Goal: Find specific page/section: Find specific page/section

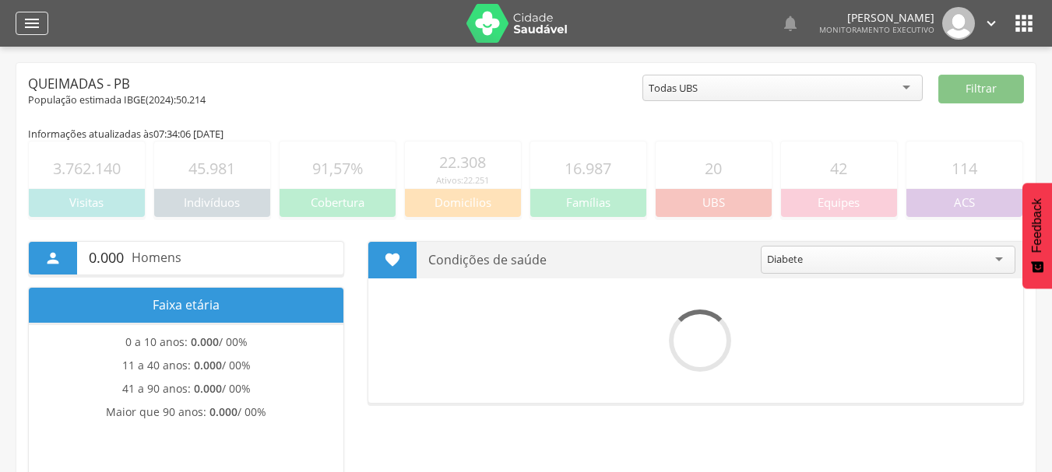
click at [33, 22] on icon "" at bounding box center [32, 23] width 19 height 19
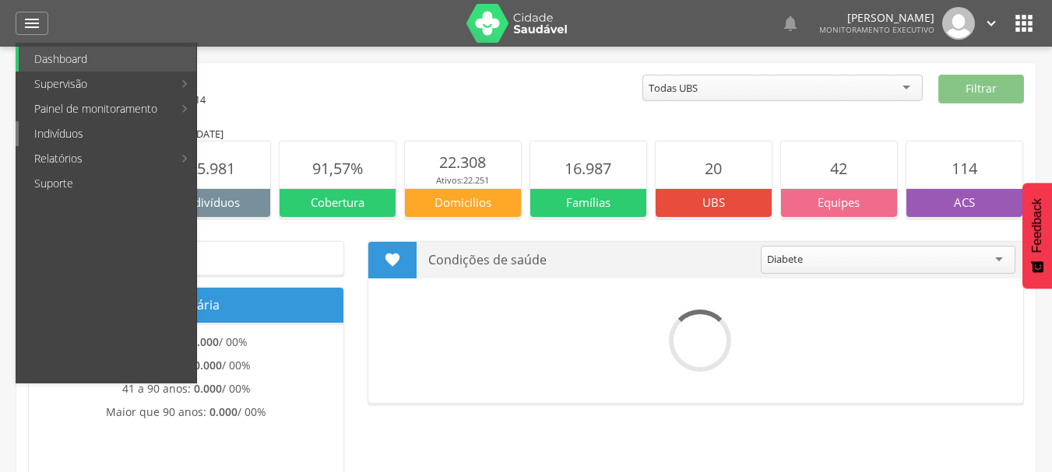
click at [37, 135] on link "Indivíduos" at bounding box center [107, 133] width 177 height 25
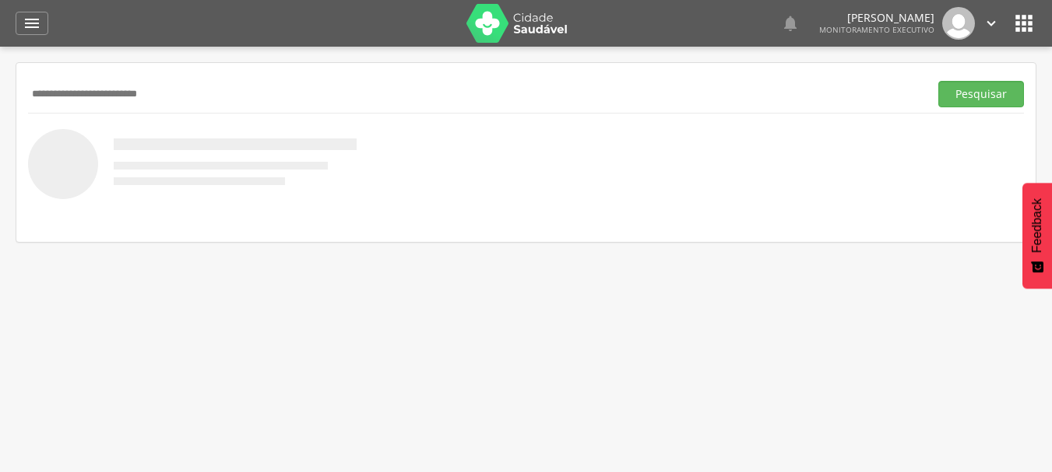
type input "**********"
click at [938, 81] on button "Pesquisar" at bounding box center [981, 94] width 86 height 26
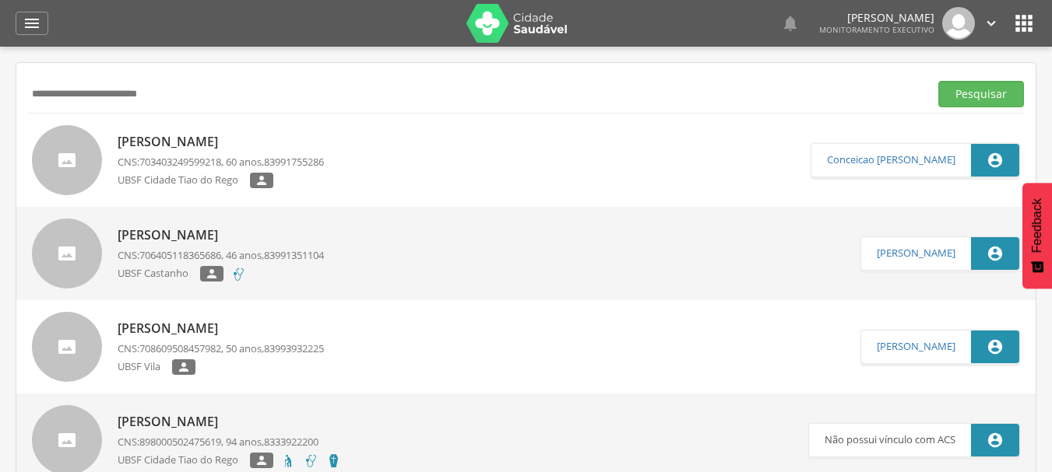
click at [209, 138] on p "[PERSON_NAME]" at bounding box center [221, 142] width 206 height 18
type input "**********"
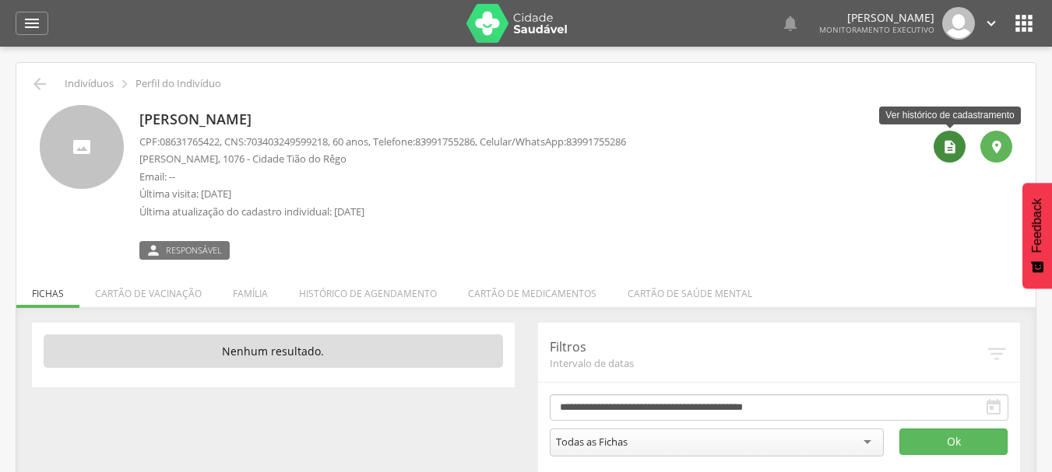
click at [944, 147] on icon "" at bounding box center [950, 147] width 16 height 16
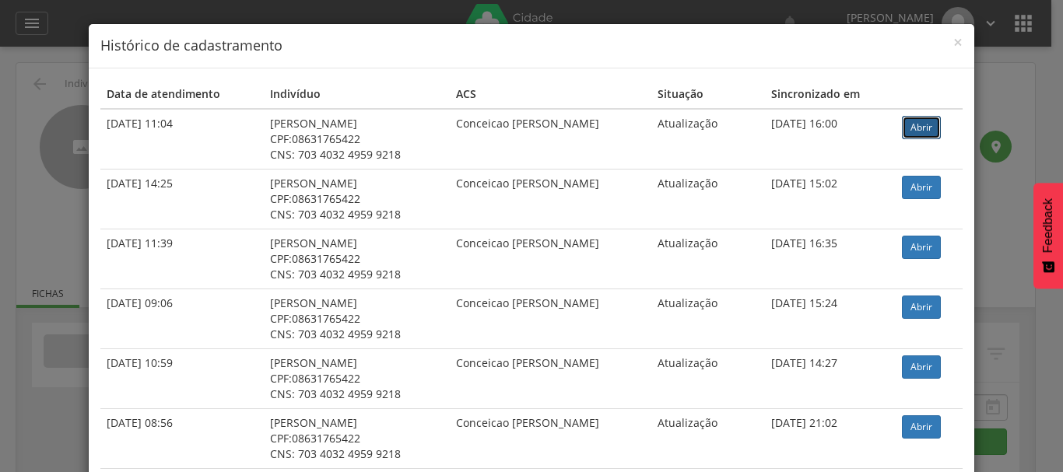
click at [917, 134] on link "Abrir" at bounding box center [921, 127] width 39 height 23
click at [953, 43] on span "×" at bounding box center [957, 42] width 9 height 22
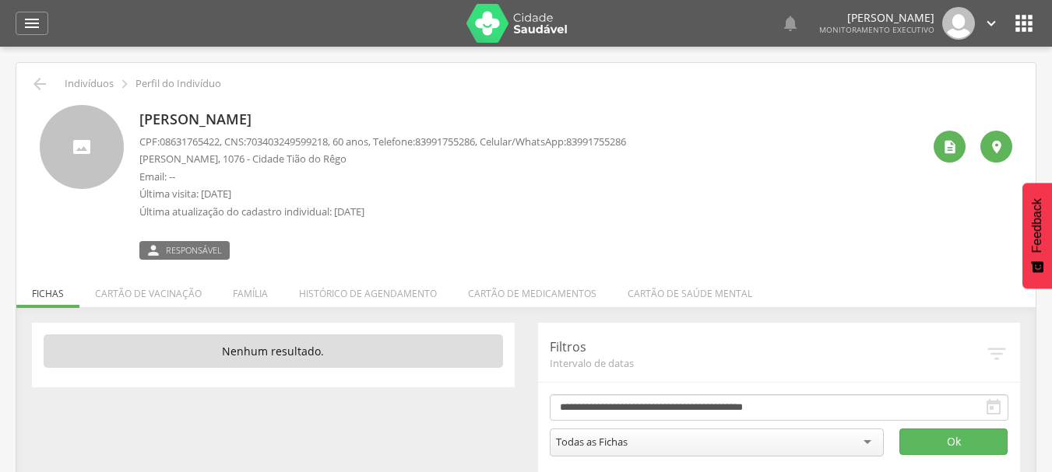
click at [841, 195] on div "Sonia Maria Barbosa Pereira CPF: 08631765422 , CNS: 703403249599218 , 60 anos, …" at bounding box center [530, 182] width 782 height 155
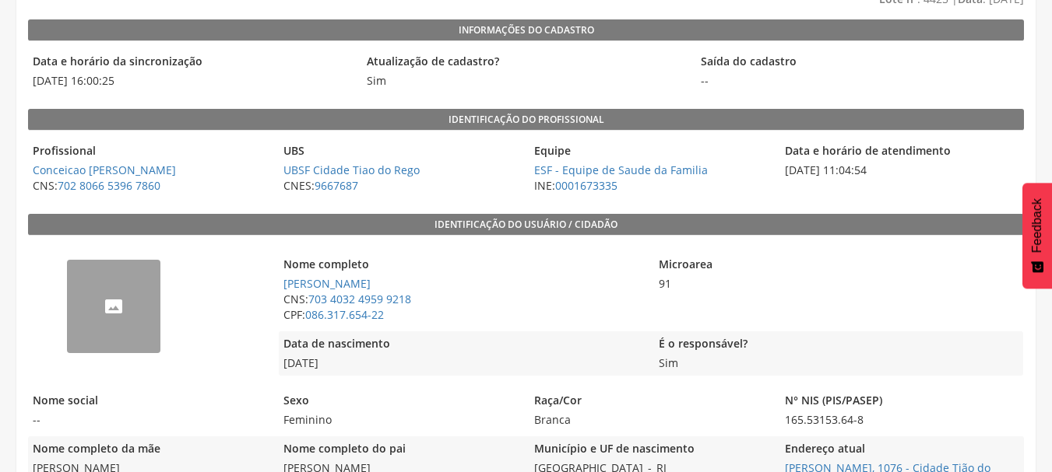
scroll to position [156, 0]
